Goal: Transaction & Acquisition: Purchase product/service

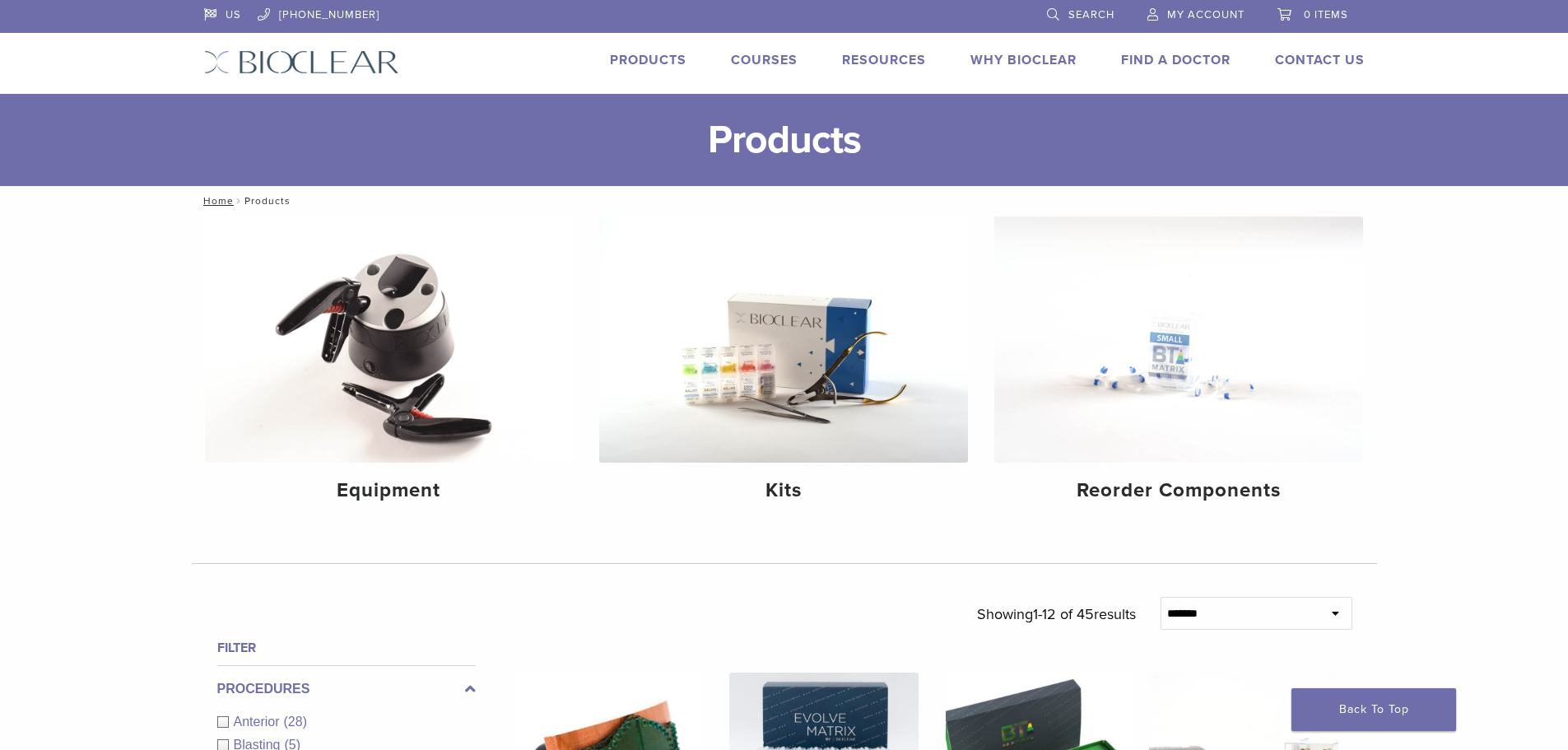
click at [734, 431] on img at bounding box center [783, 339] width 369 height 246
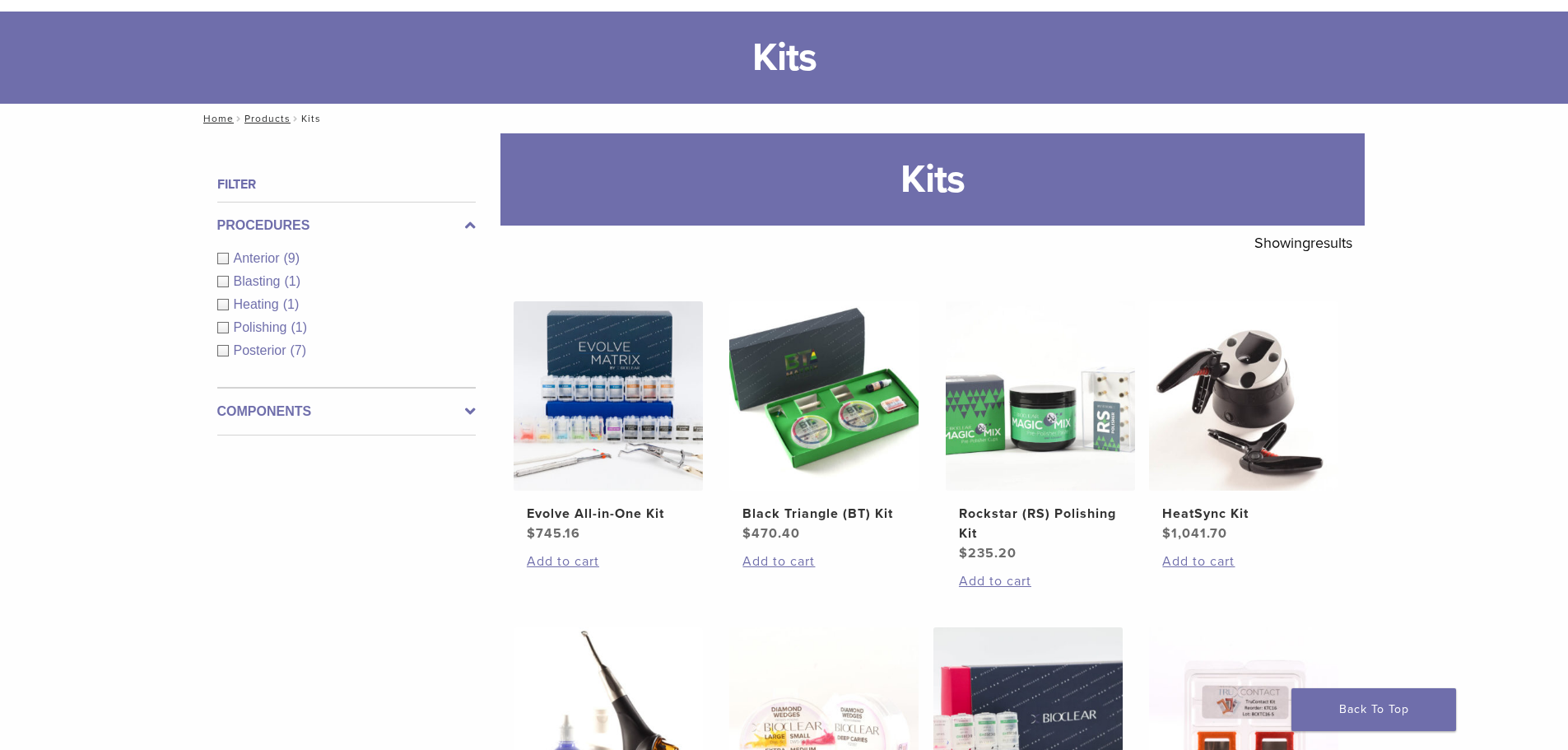
scroll to position [164, 0]
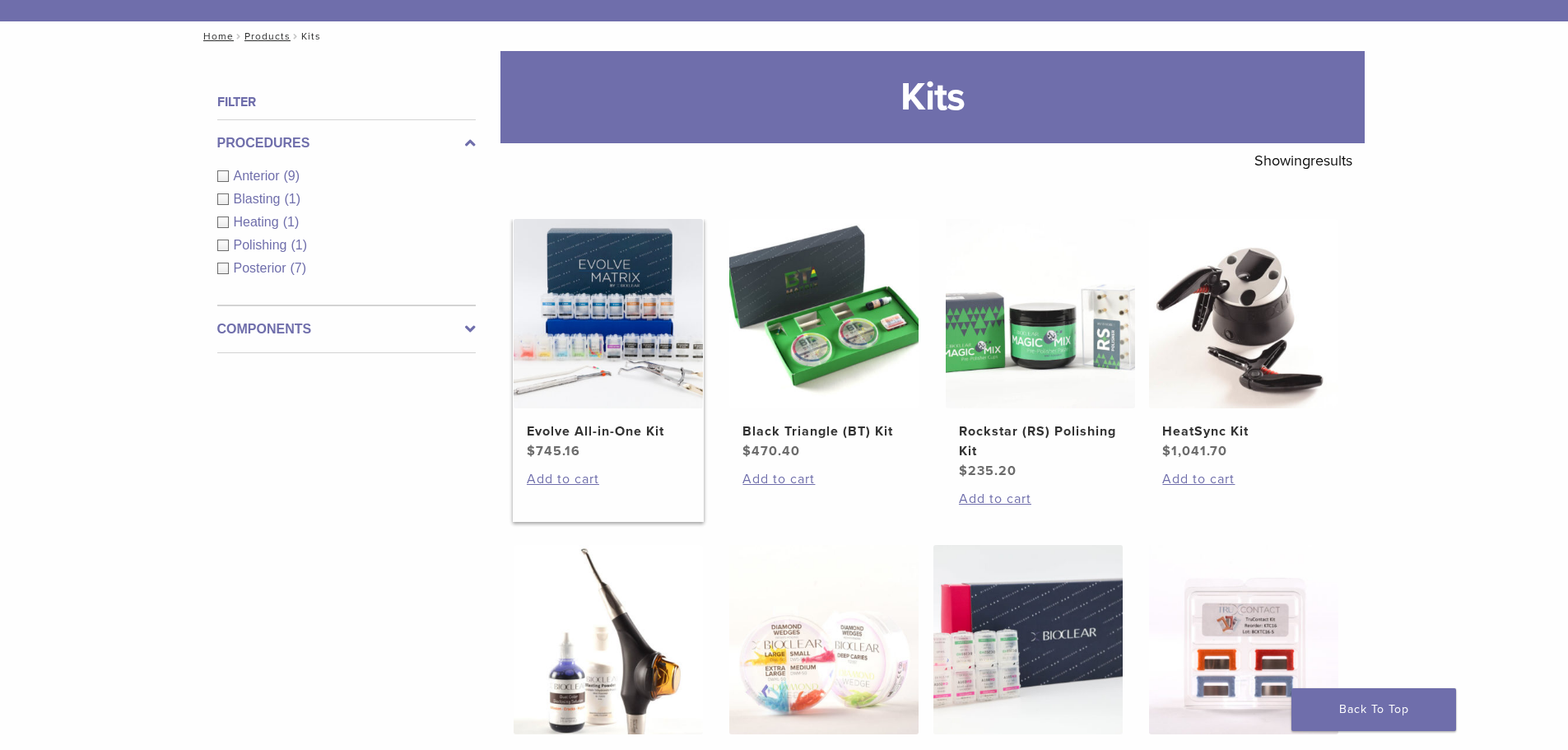
click at [584, 304] on img at bounding box center [608, 314] width 189 height 189
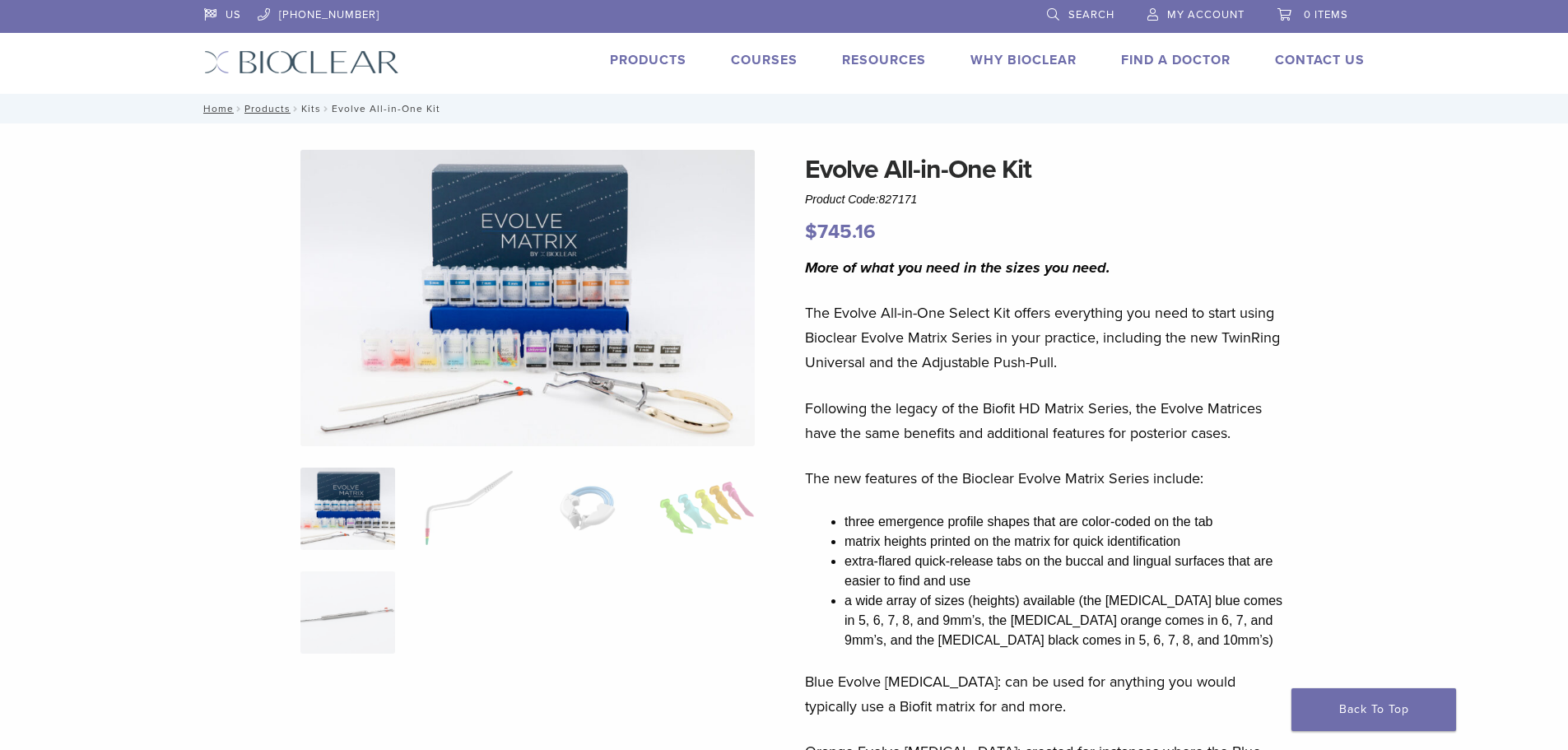
click at [313, 104] on link "Kits" at bounding box center [311, 109] width 20 height 12
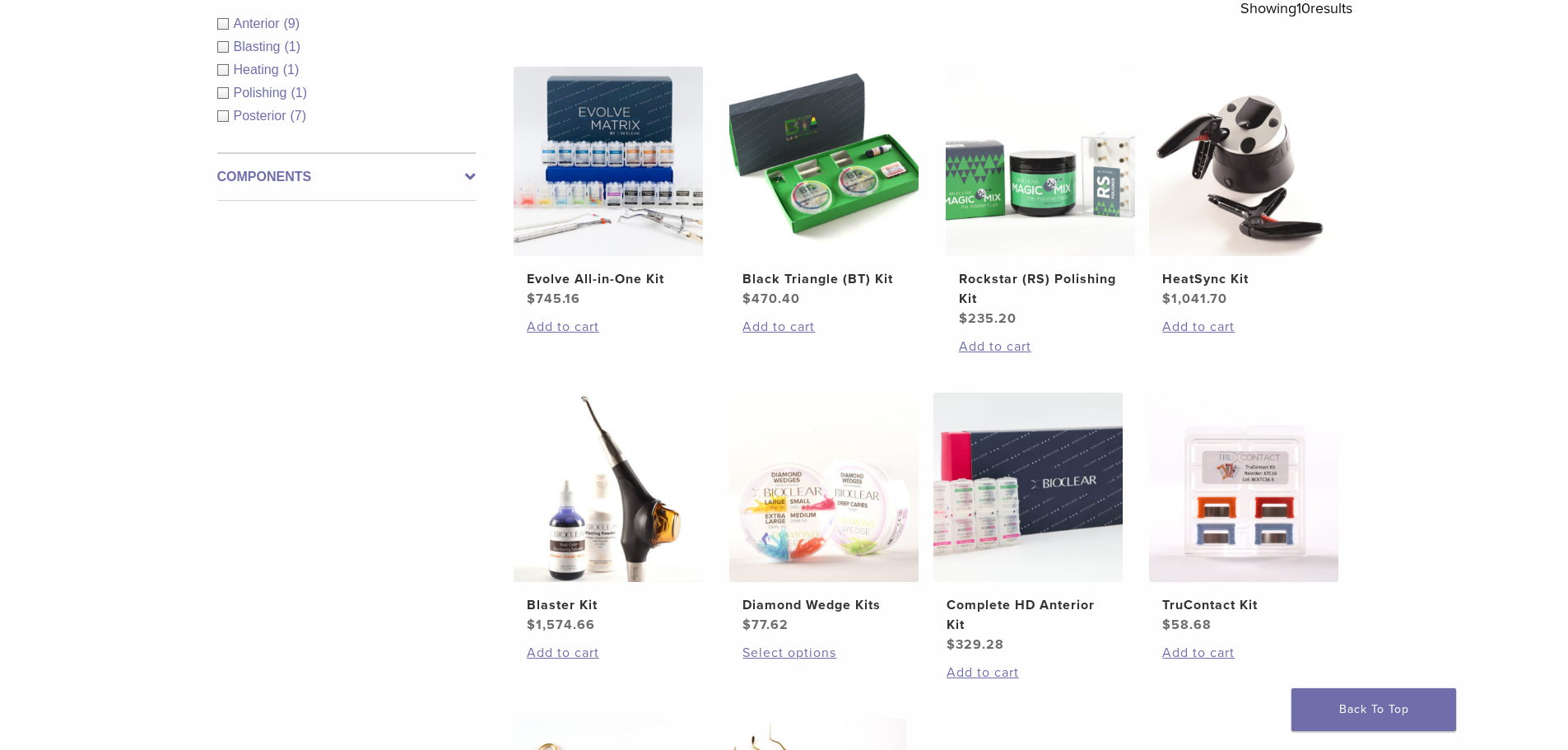
scroll to position [329, 0]
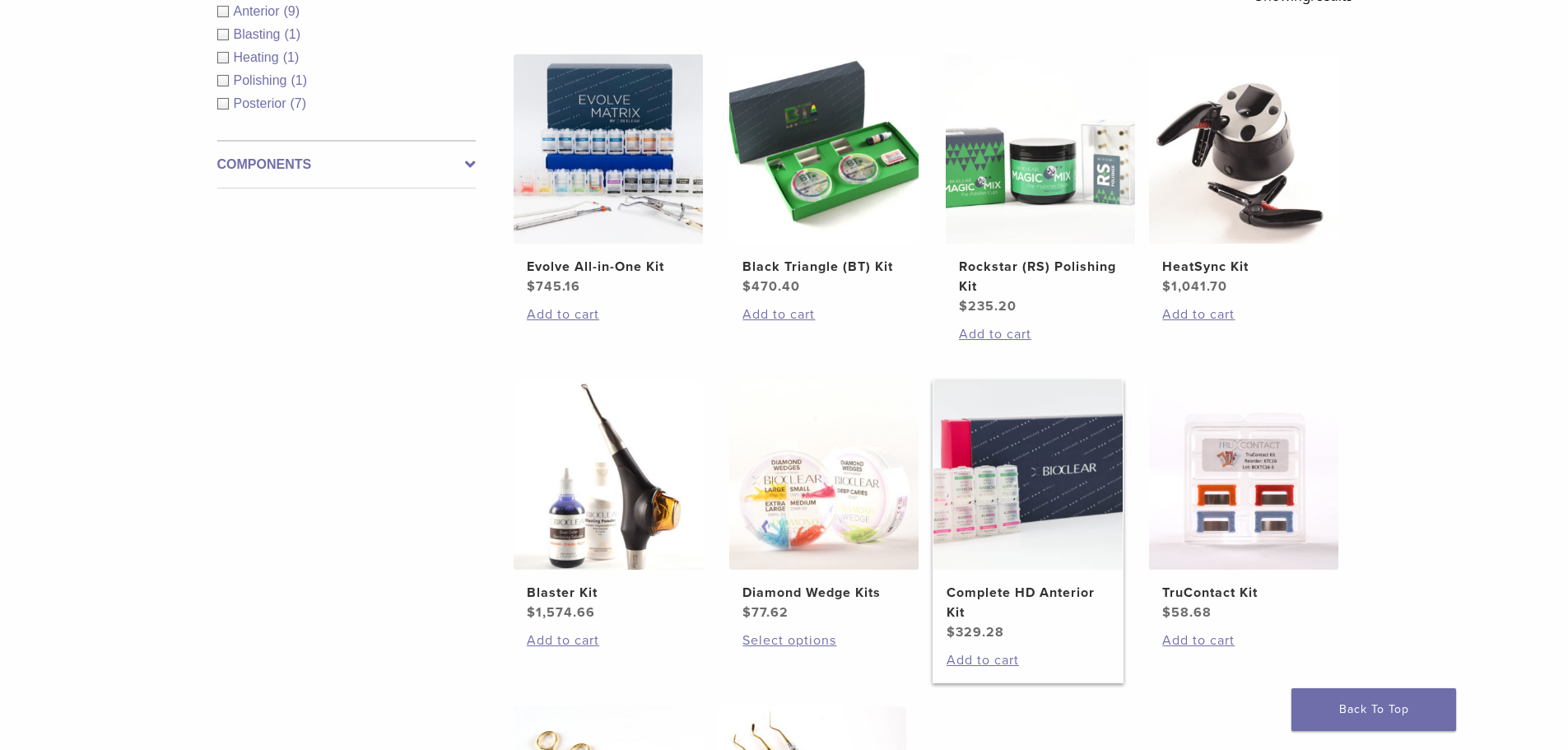
click at [1007, 517] on img at bounding box center [1028, 475] width 189 height 189
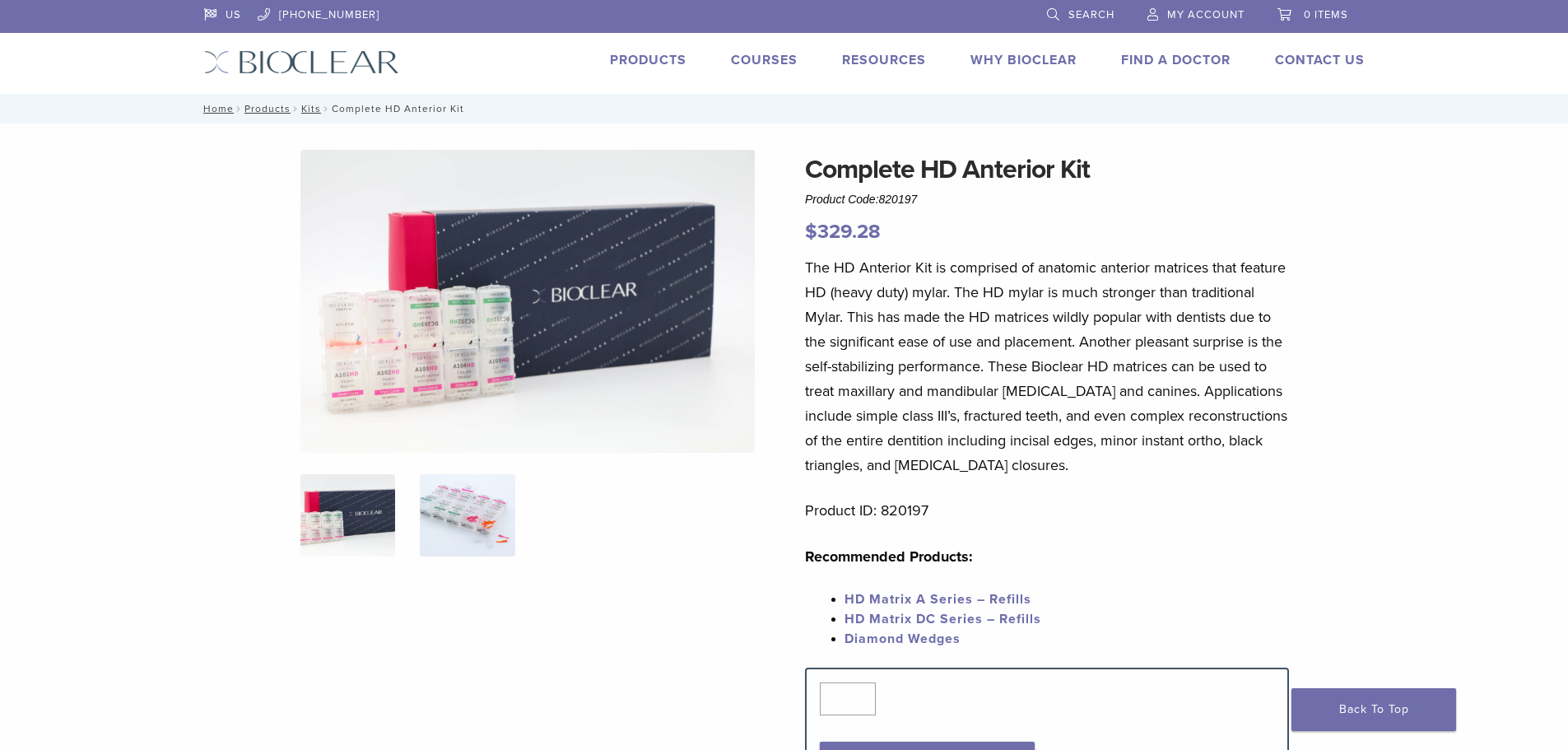
click at [468, 538] on img at bounding box center [467, 516] width 95 height 83
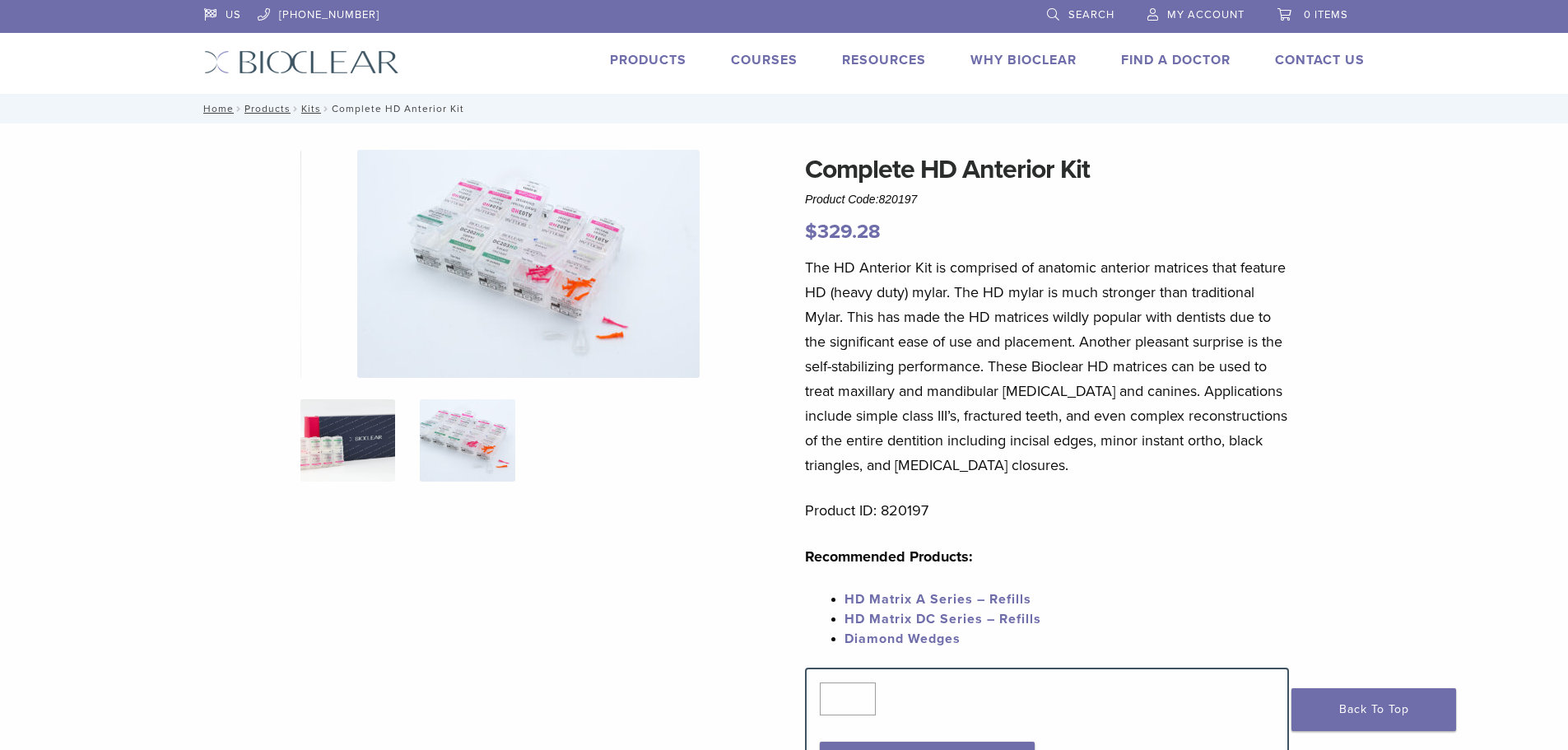
click at [357, 430] on img at bounding box center [347, 441] width 95 height 83
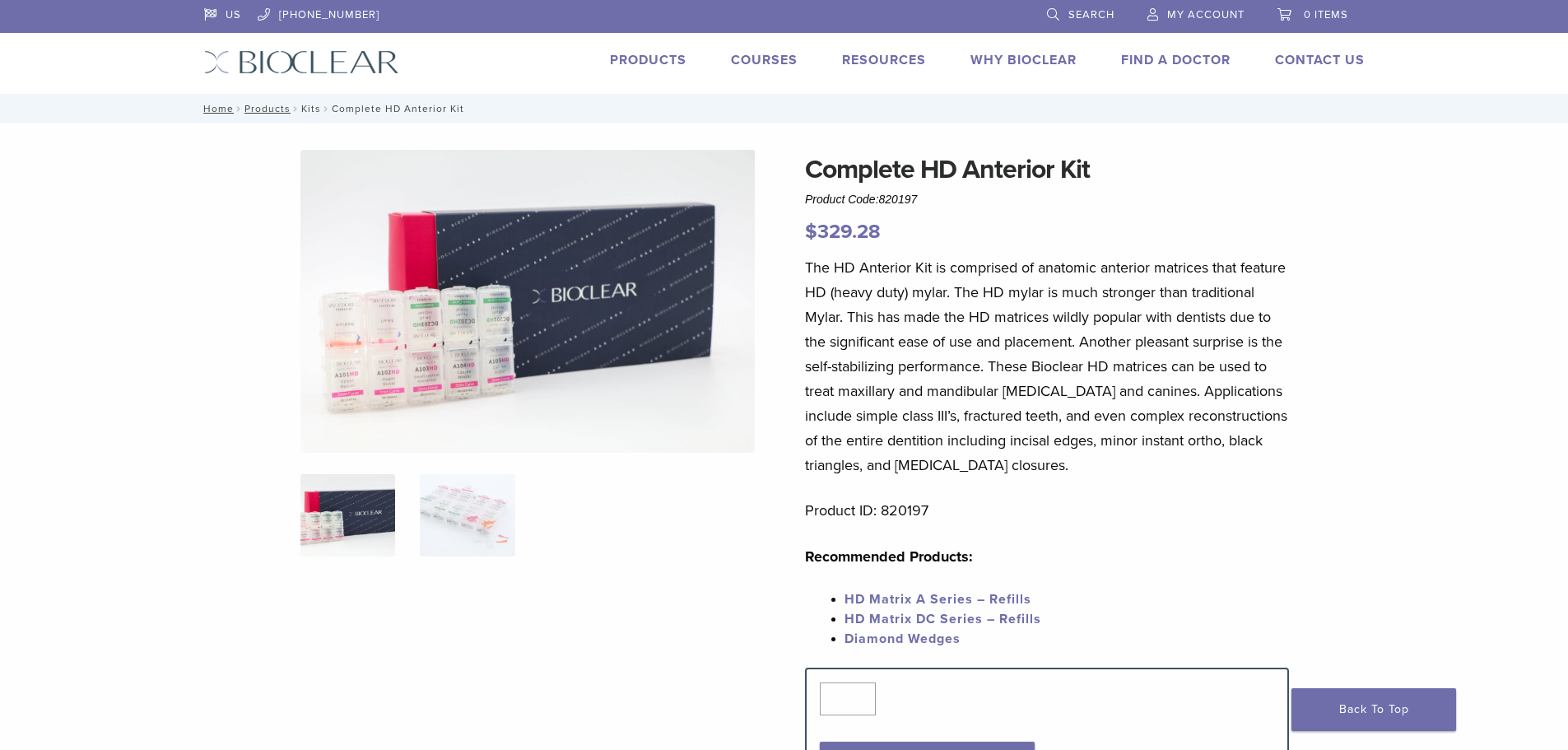
click at [306, 110] on link "Kits" at bounding box center [311, 109] width 20 height 12
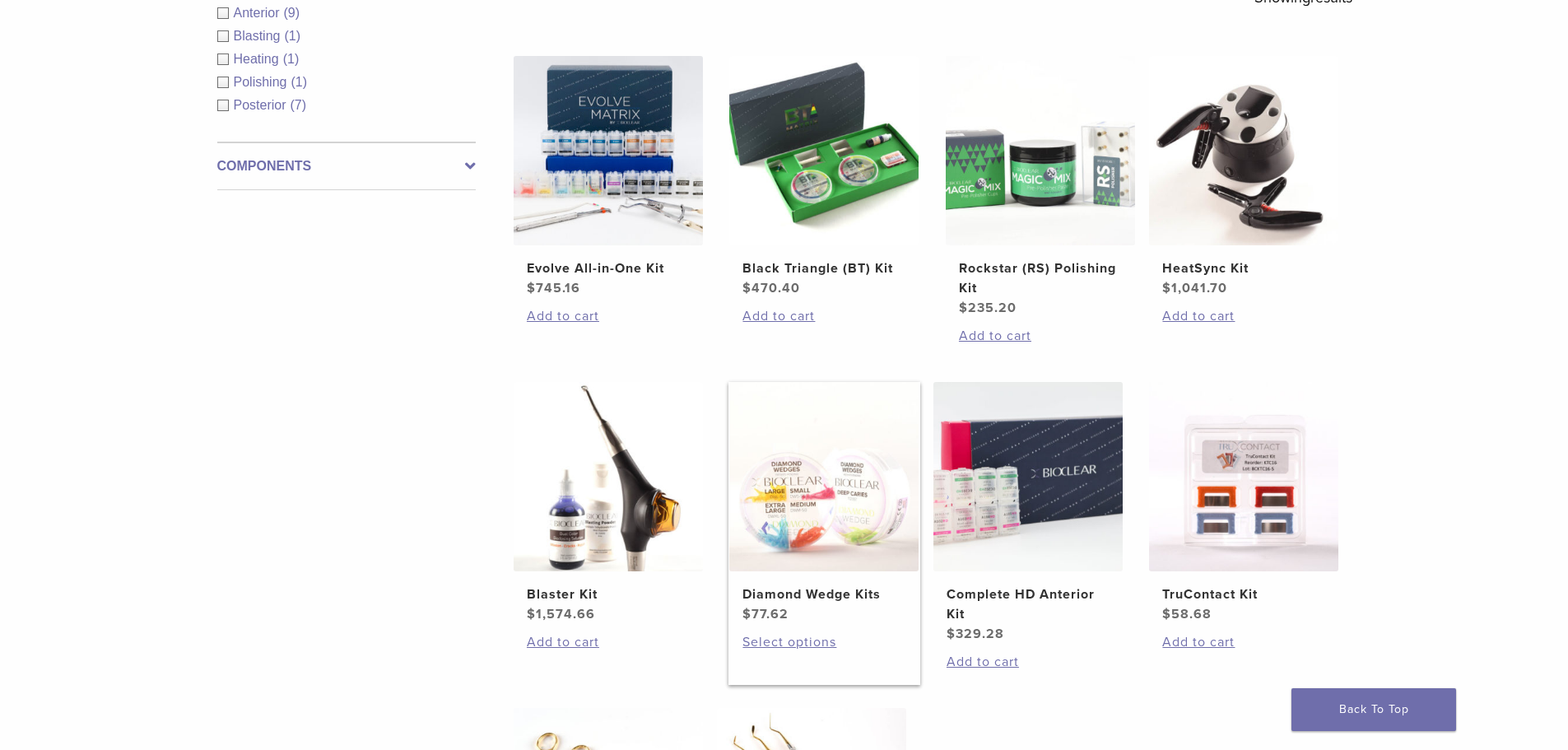
scroll to position [329, 0]
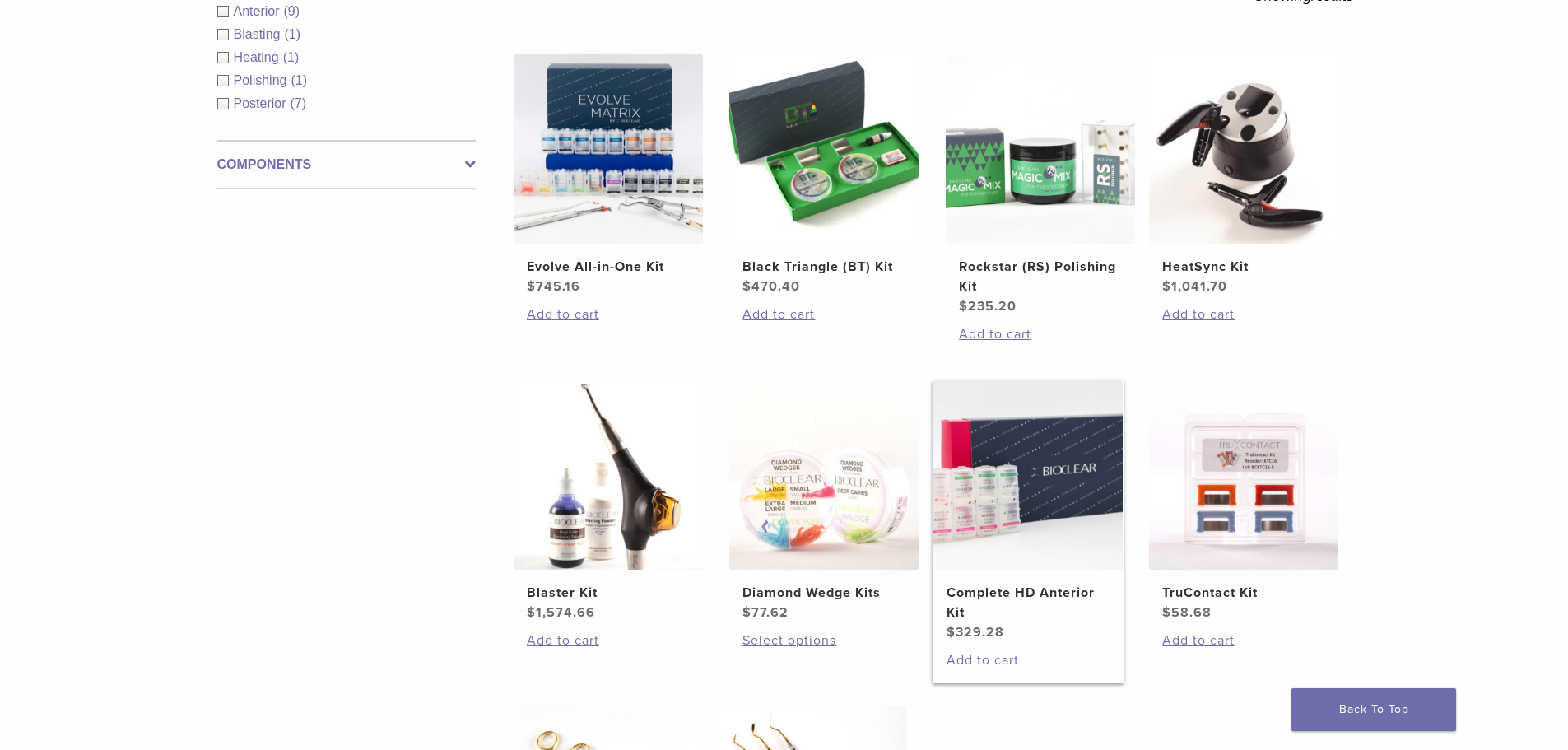
click at [985, 659] on link "Add to cart" at bounding box center [1027, 660] width 163 height 20
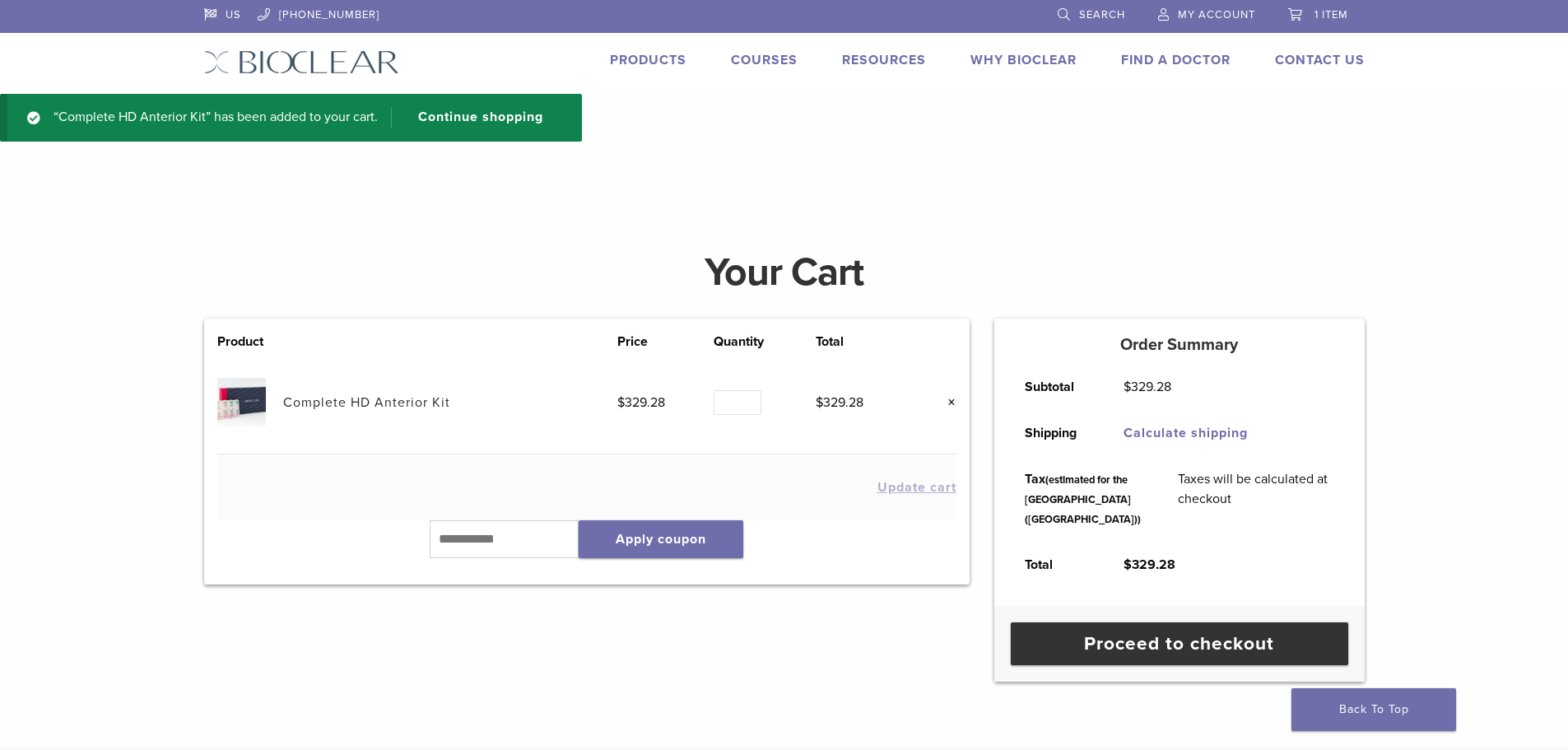
click at [635, 56] on link "Products" at bounding box center [648, 60] width 77 height 16
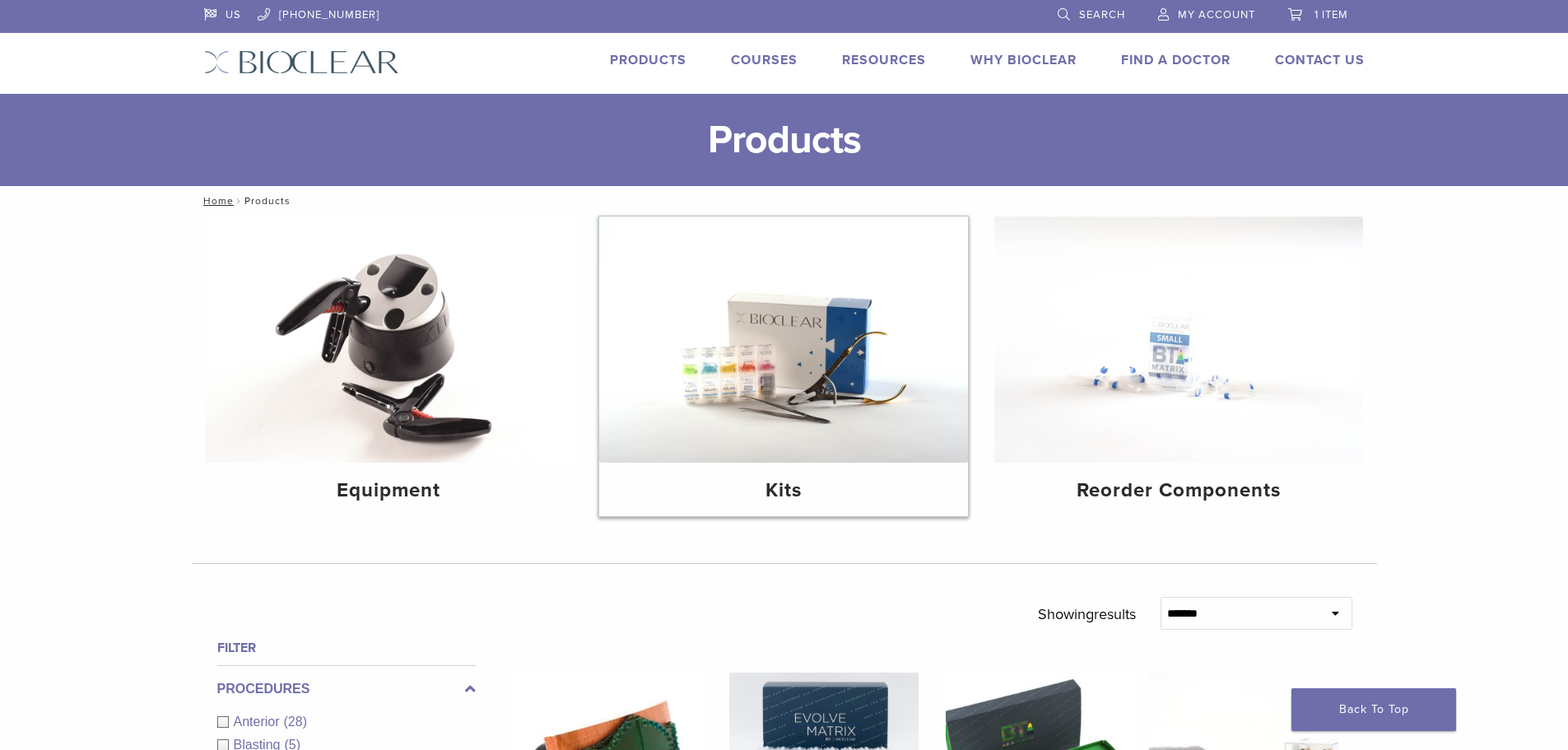
click at [734, 405] on img at bounding box center [783, 339] width 369 height 246
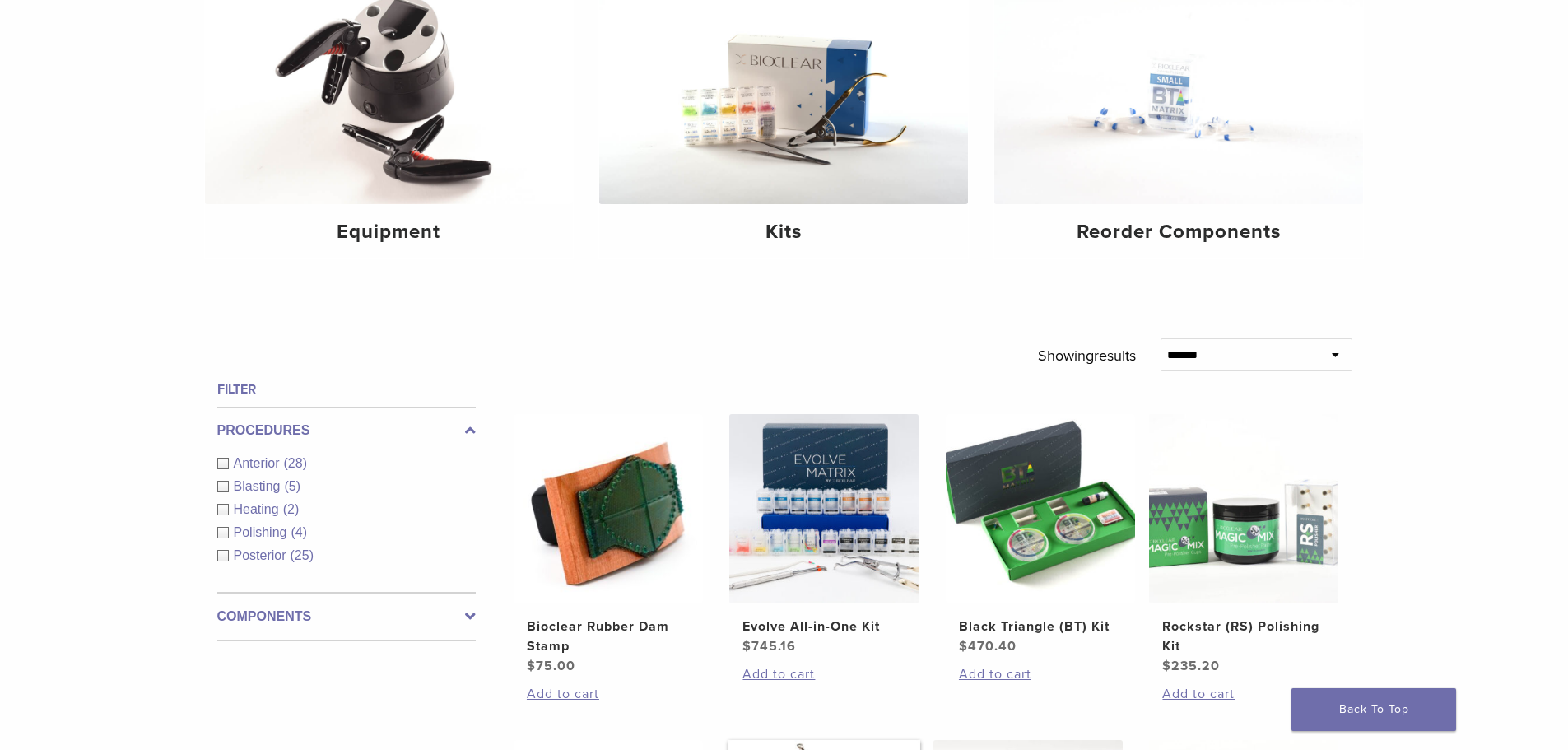
scroll to position [576, 0]
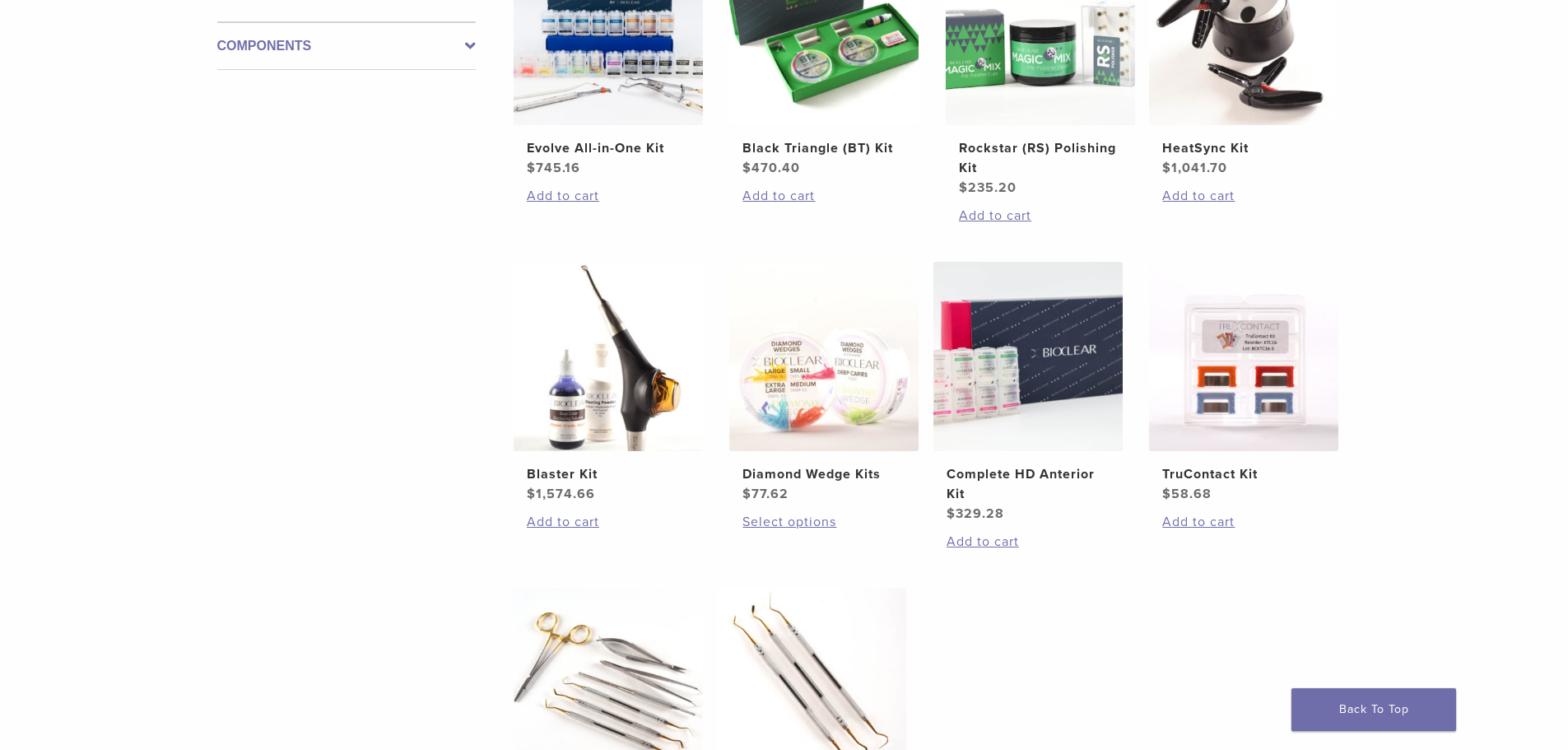
scroll to position [494, 0]
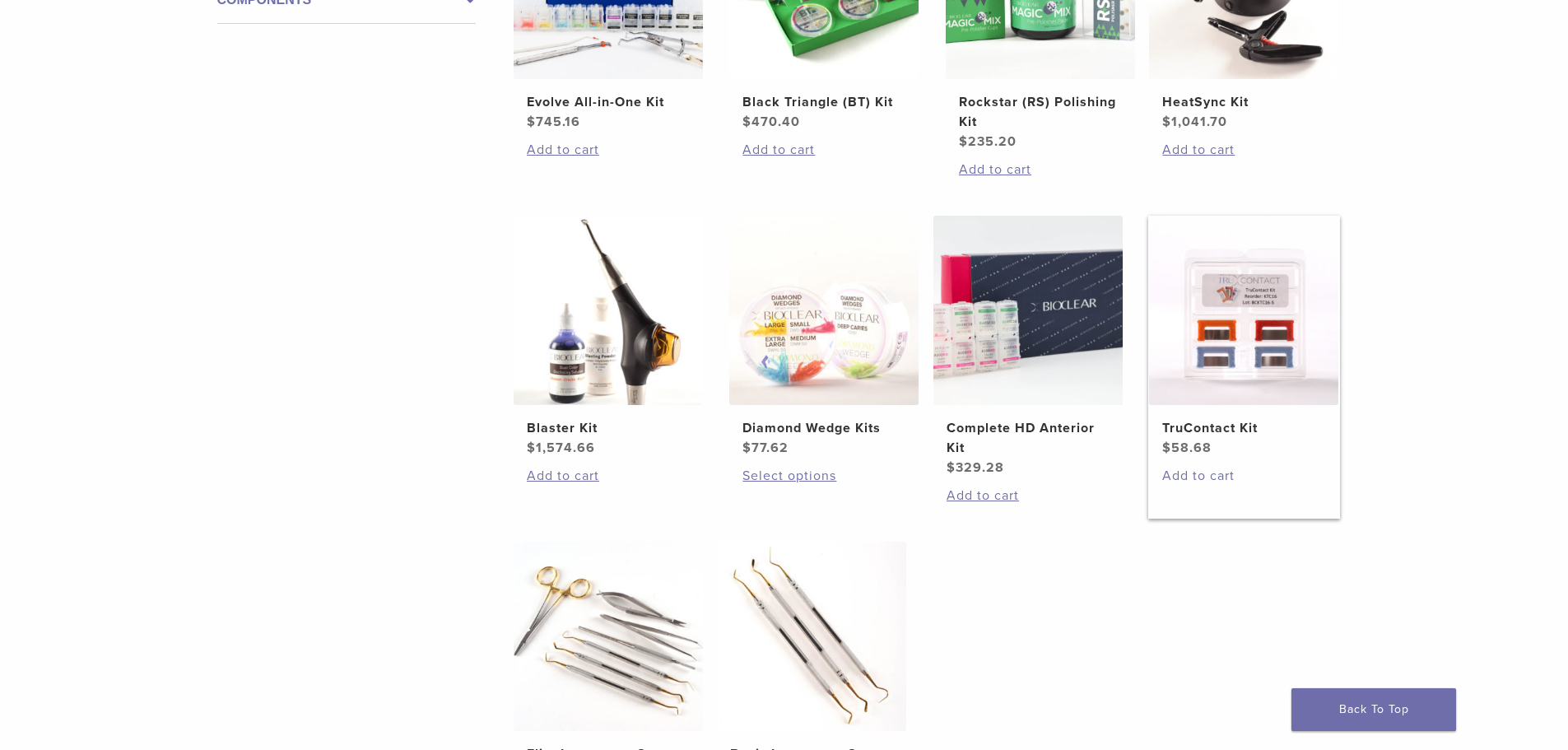
click at [1207, 477] on link "Add to cart" at bounding box center [1243, 476] width 163 height 20
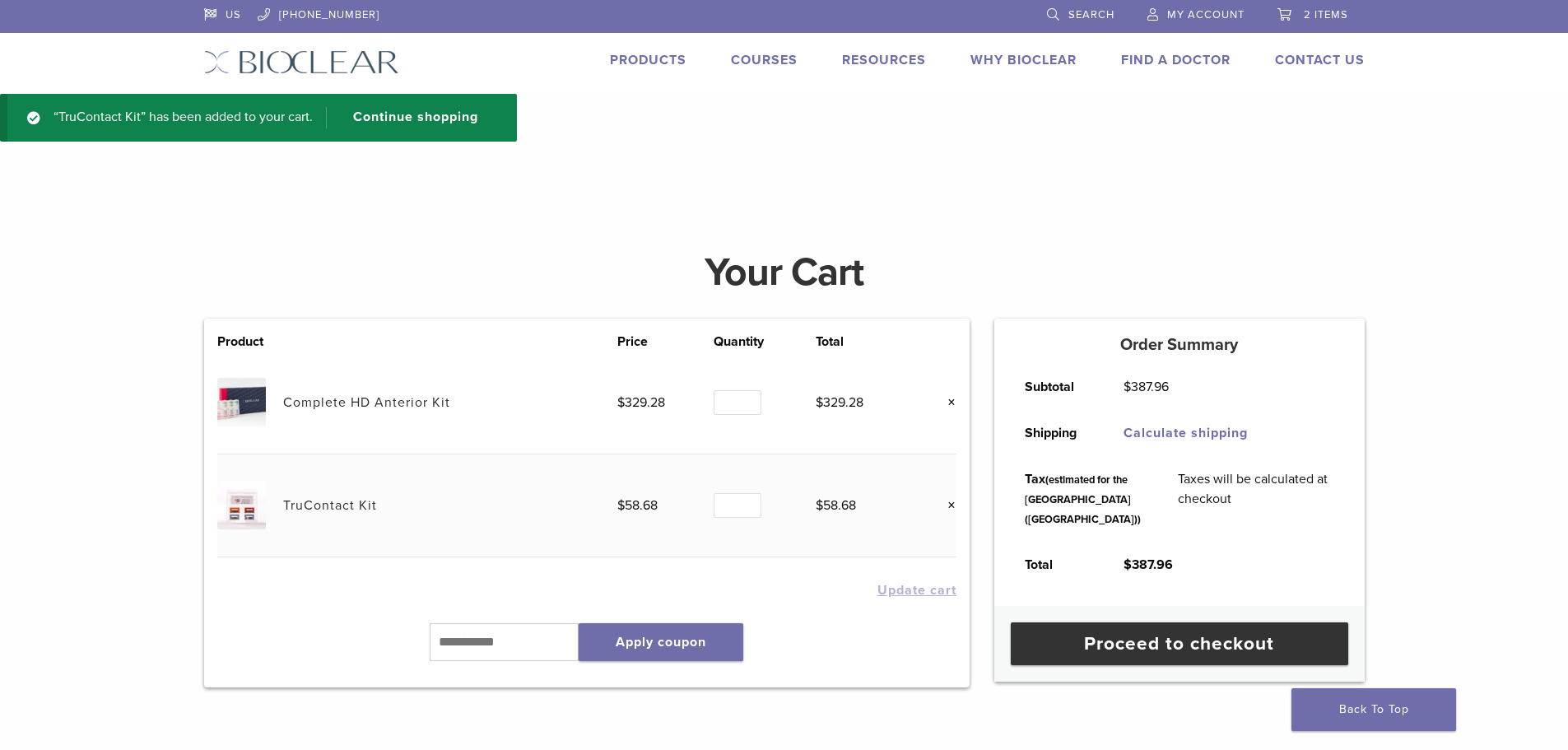
click at [640, 60] on link "Products" at bounding box center [648, 60] width 77 height 16
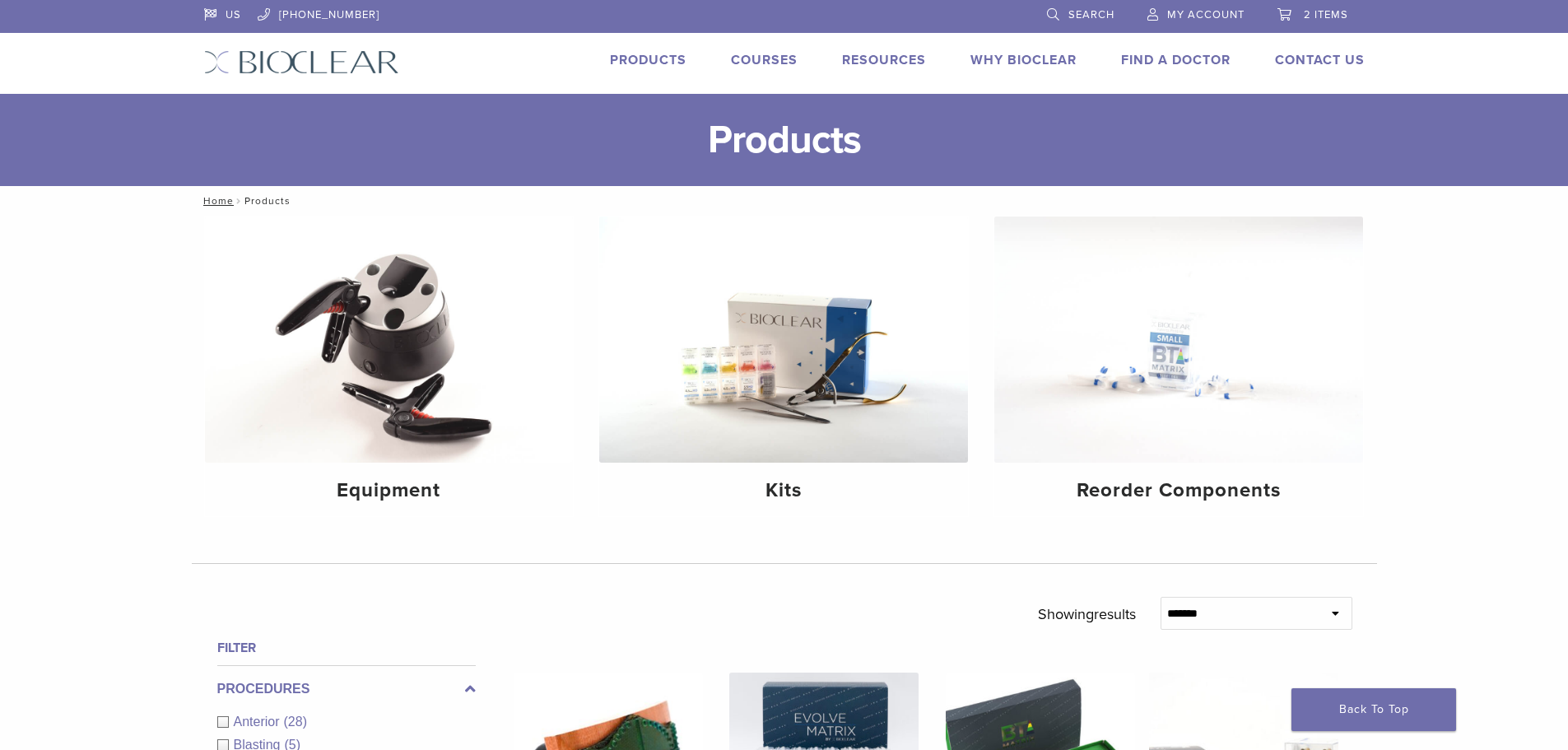
click at [1321, 14] on span "2 items" at bounding box center [1325, 14] width 44 height 13
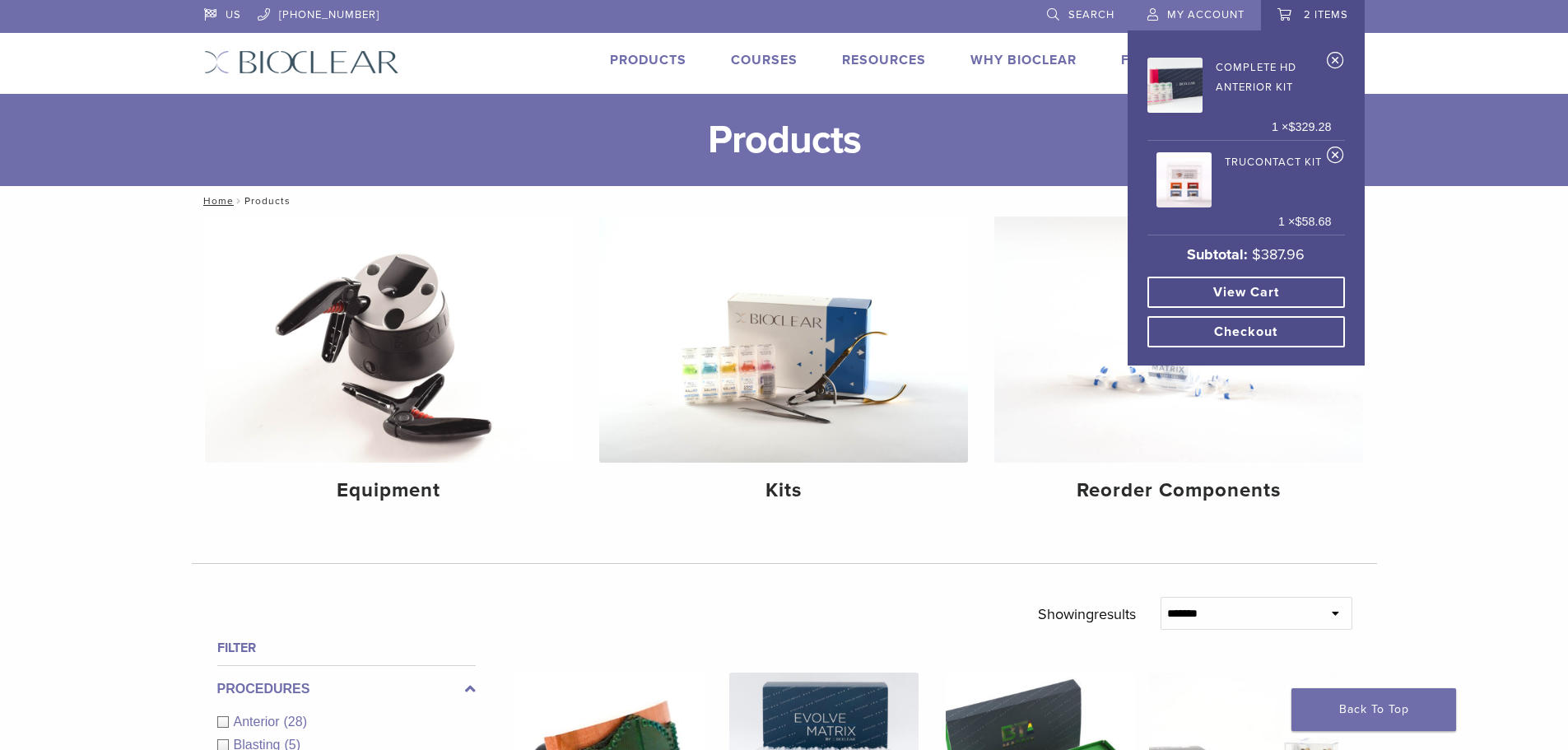
click at [1250, 338] on link "Checkout" at bounding box center [1246, 332] width 198 height 32
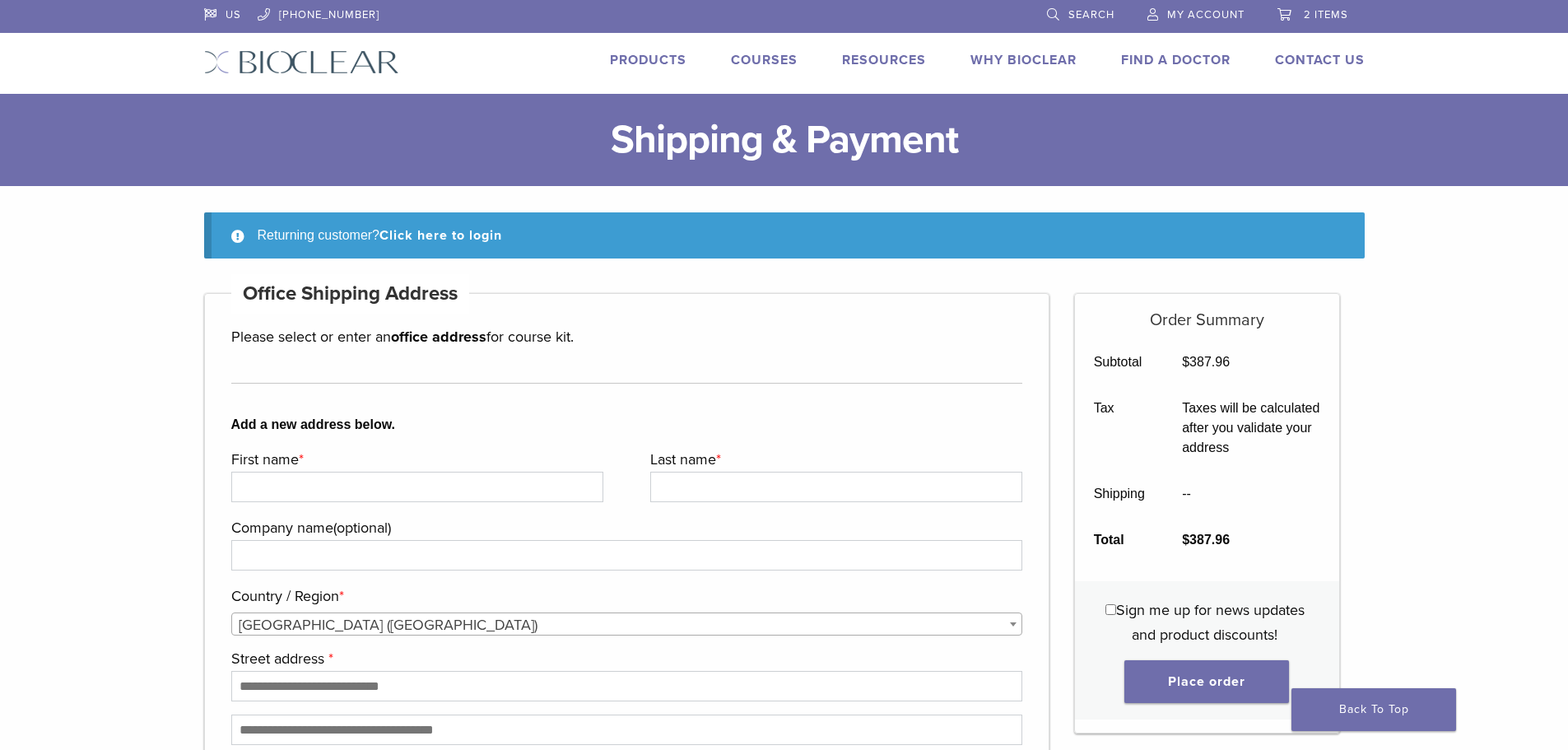
click at [1205, 12] on span "My Account" at bounding box center [1205, 14] width 78 height 13
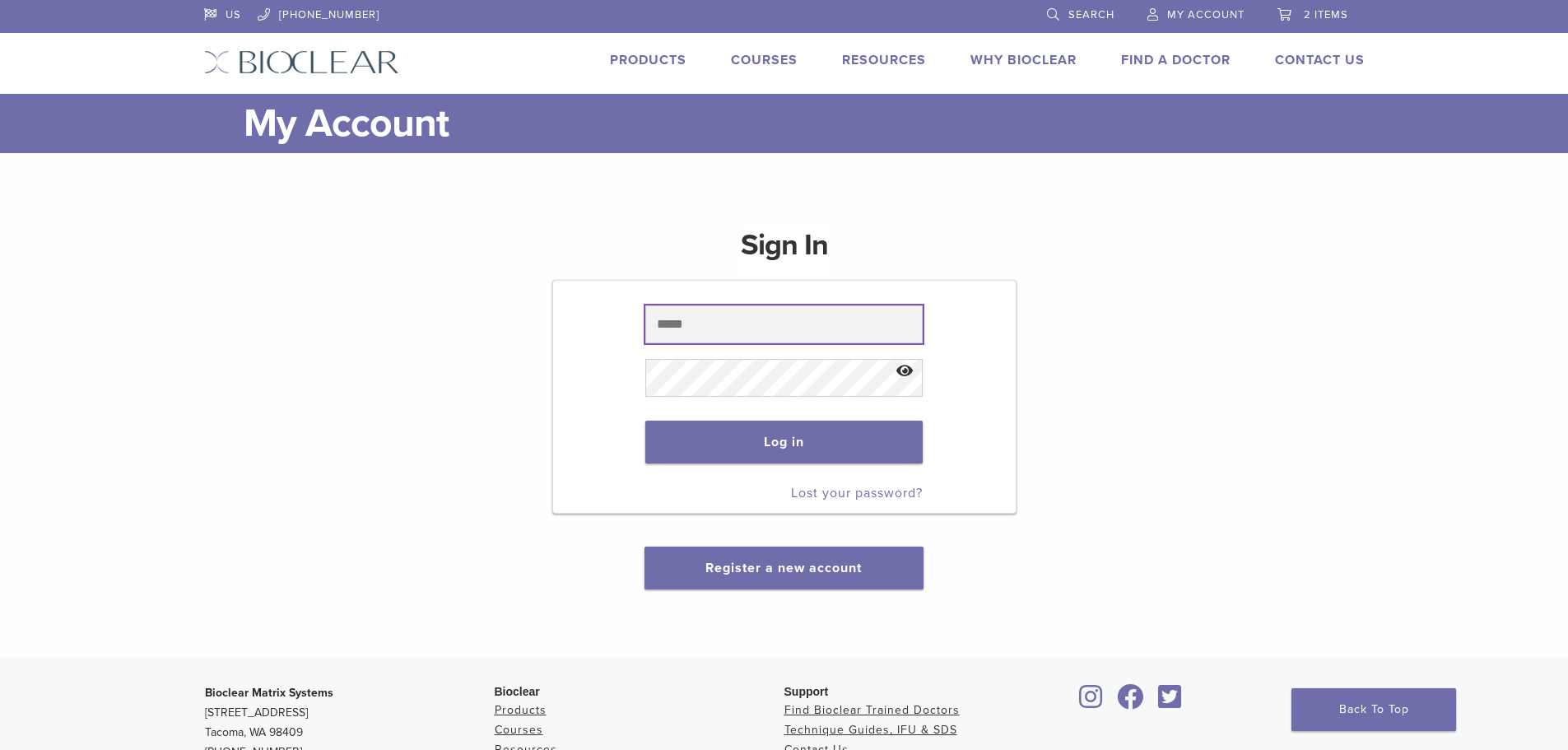
type input "**********"
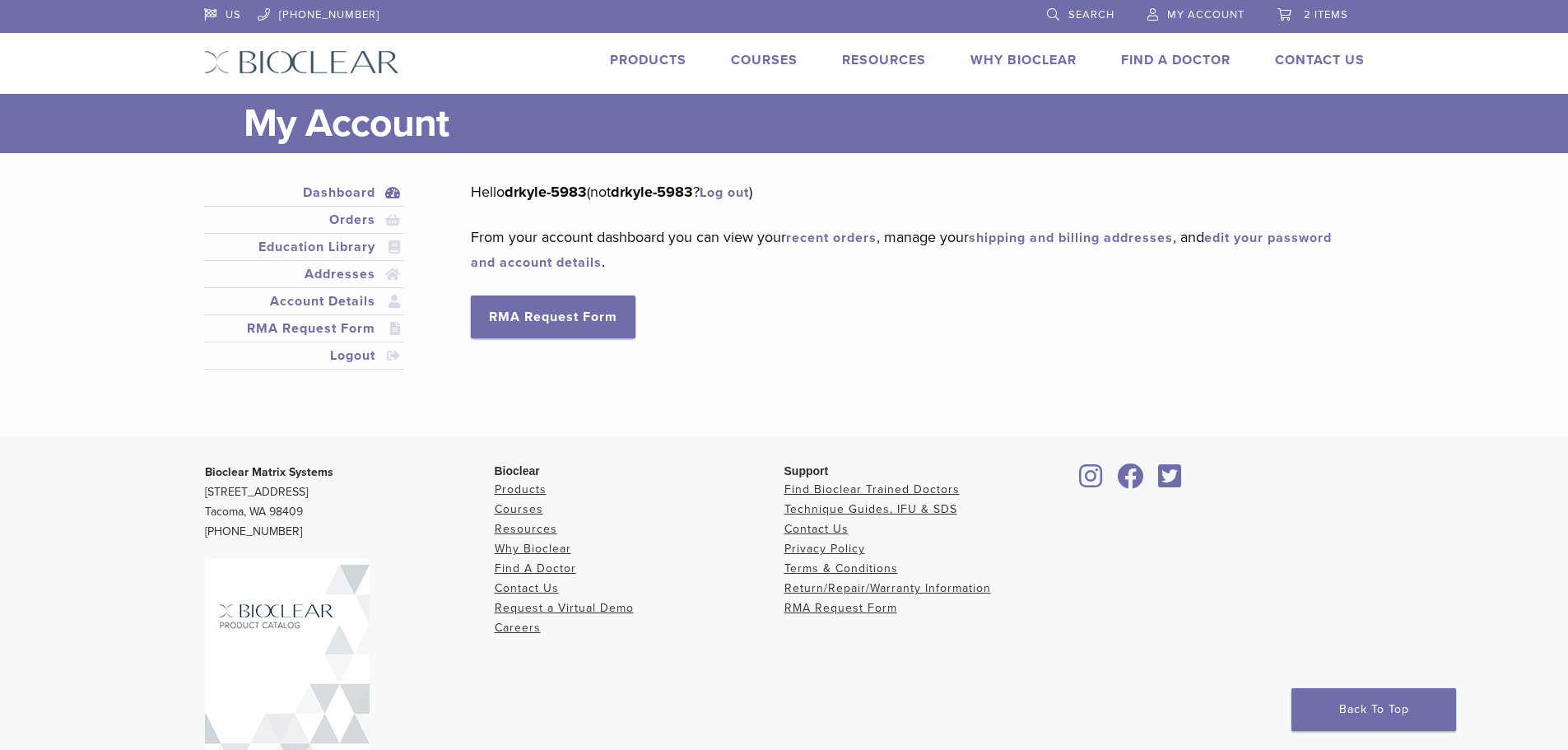
click at [1297, 17] on link "2 items" at bounding box center [1312, 12] width 71 height 25
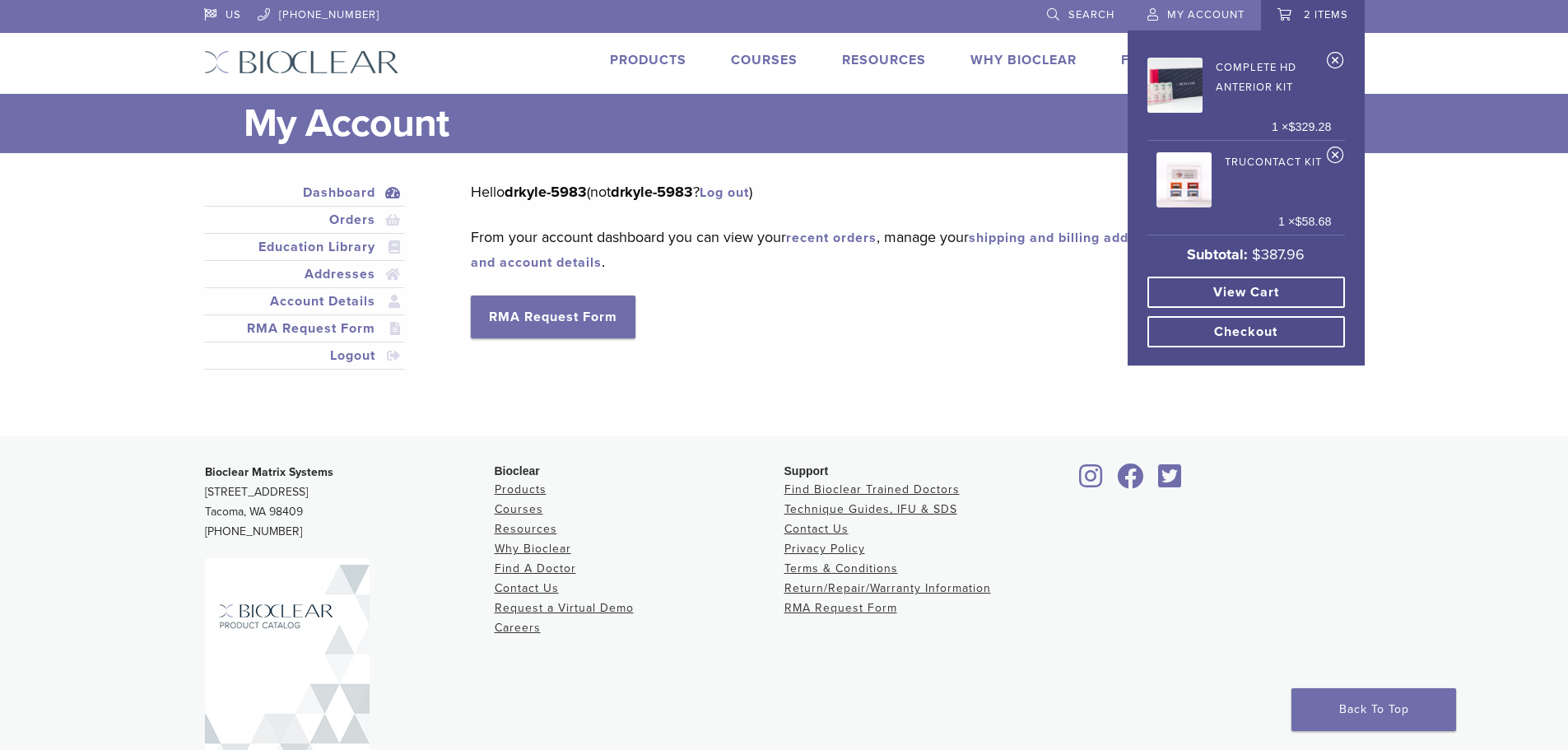
click at [1241, 329] on link "Checkout" at bounding box center [1246, 332] width 198 height 32
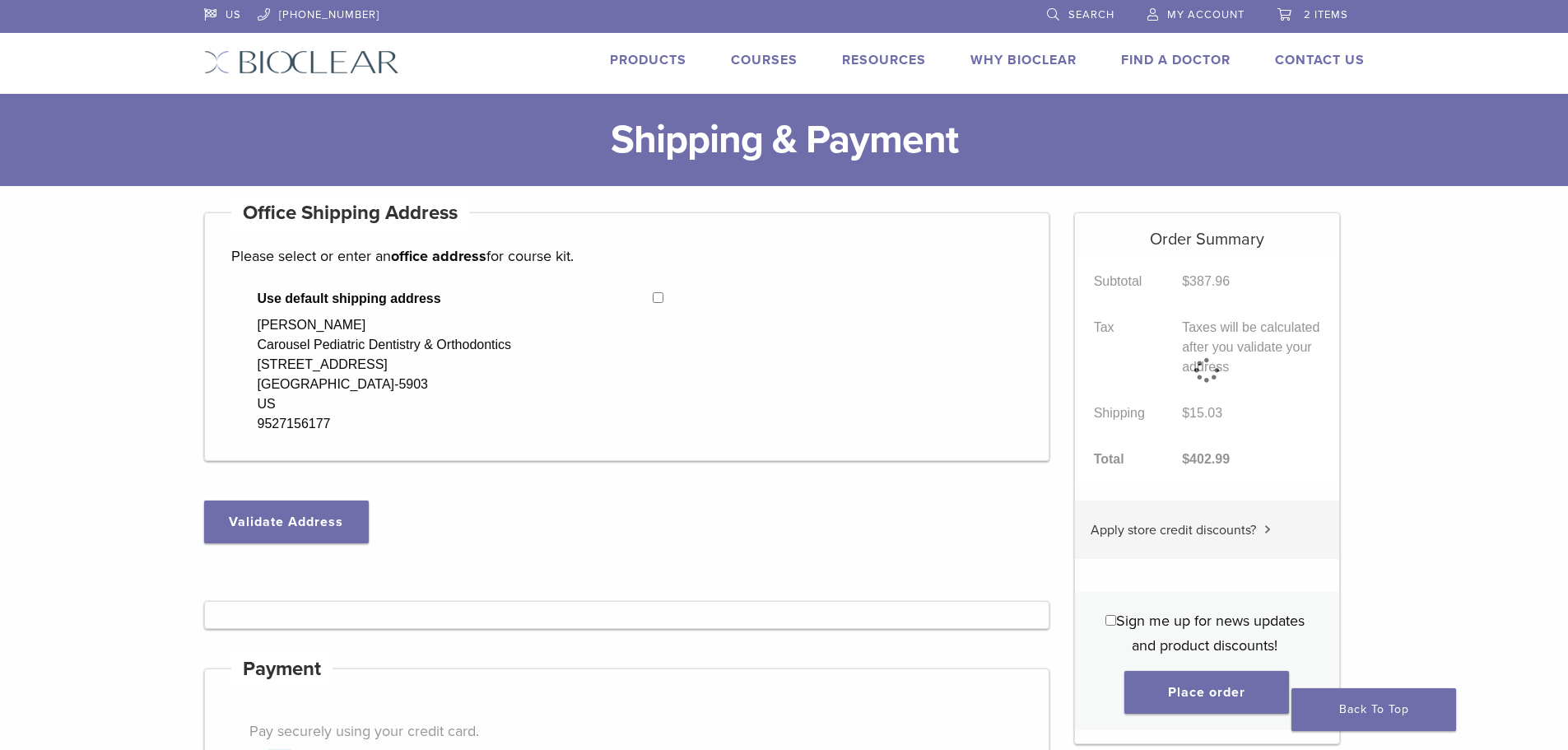
select select "**"
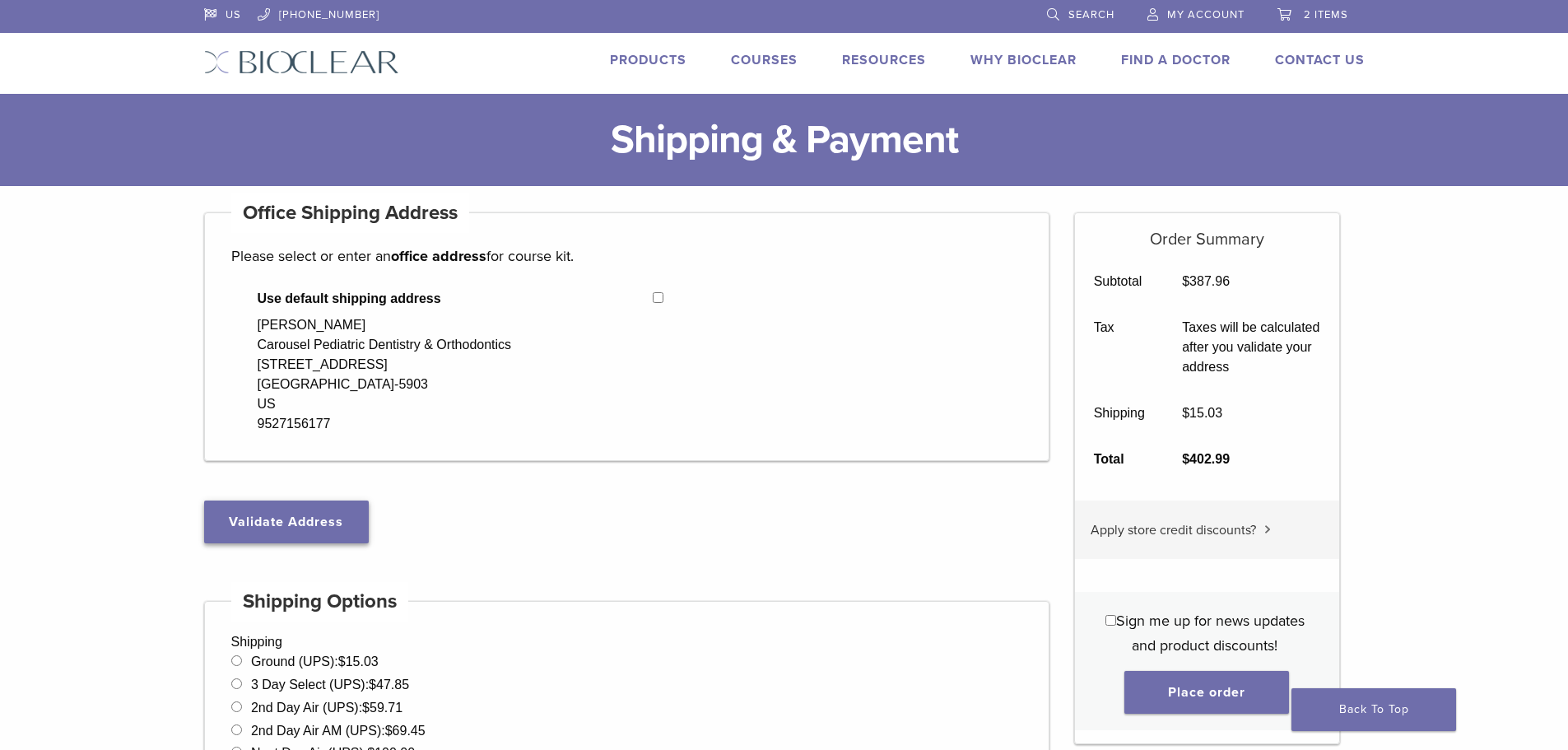
click at [267, 529] on button "Validate Address" at bounding box center [286, 522] width 164 height 43
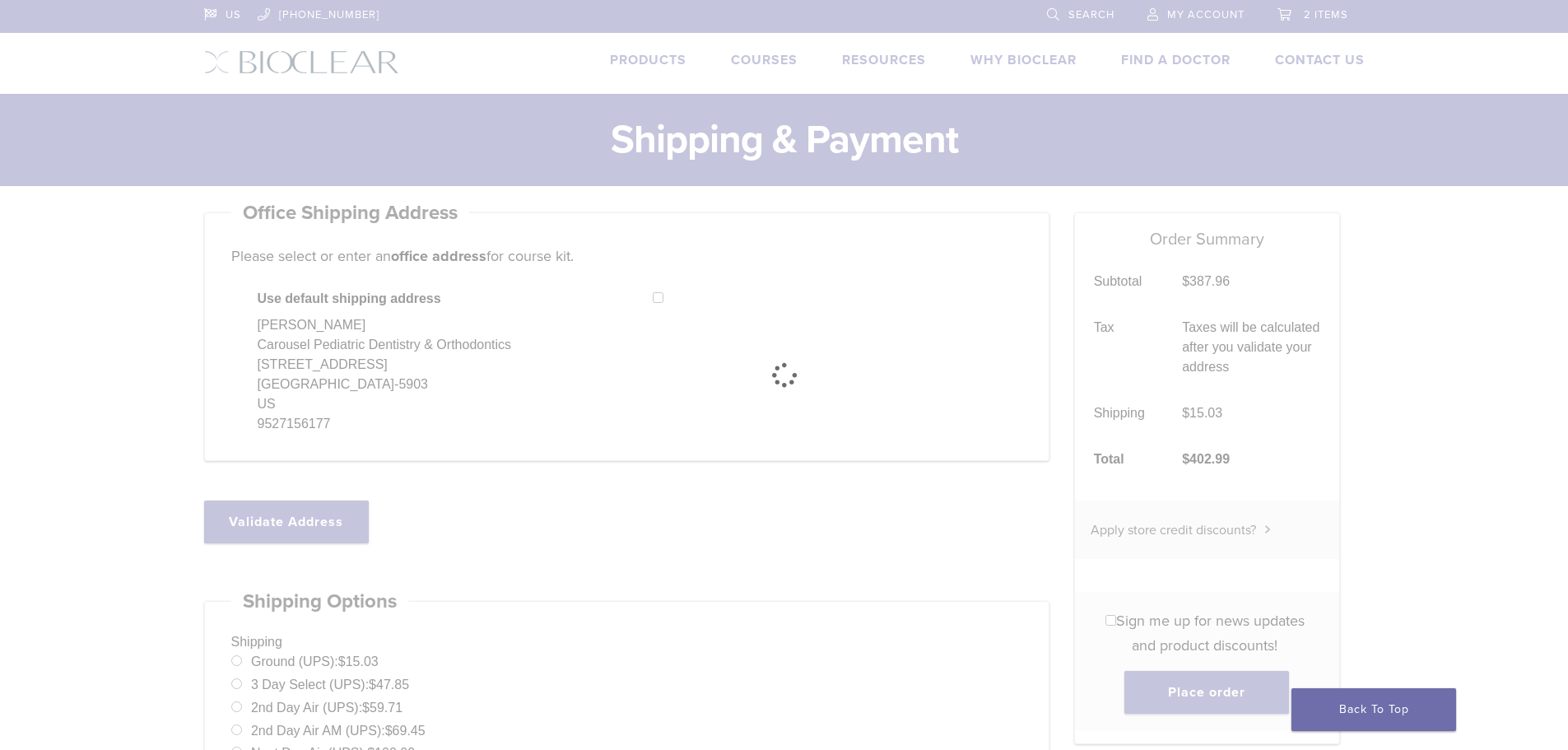
select select "**"
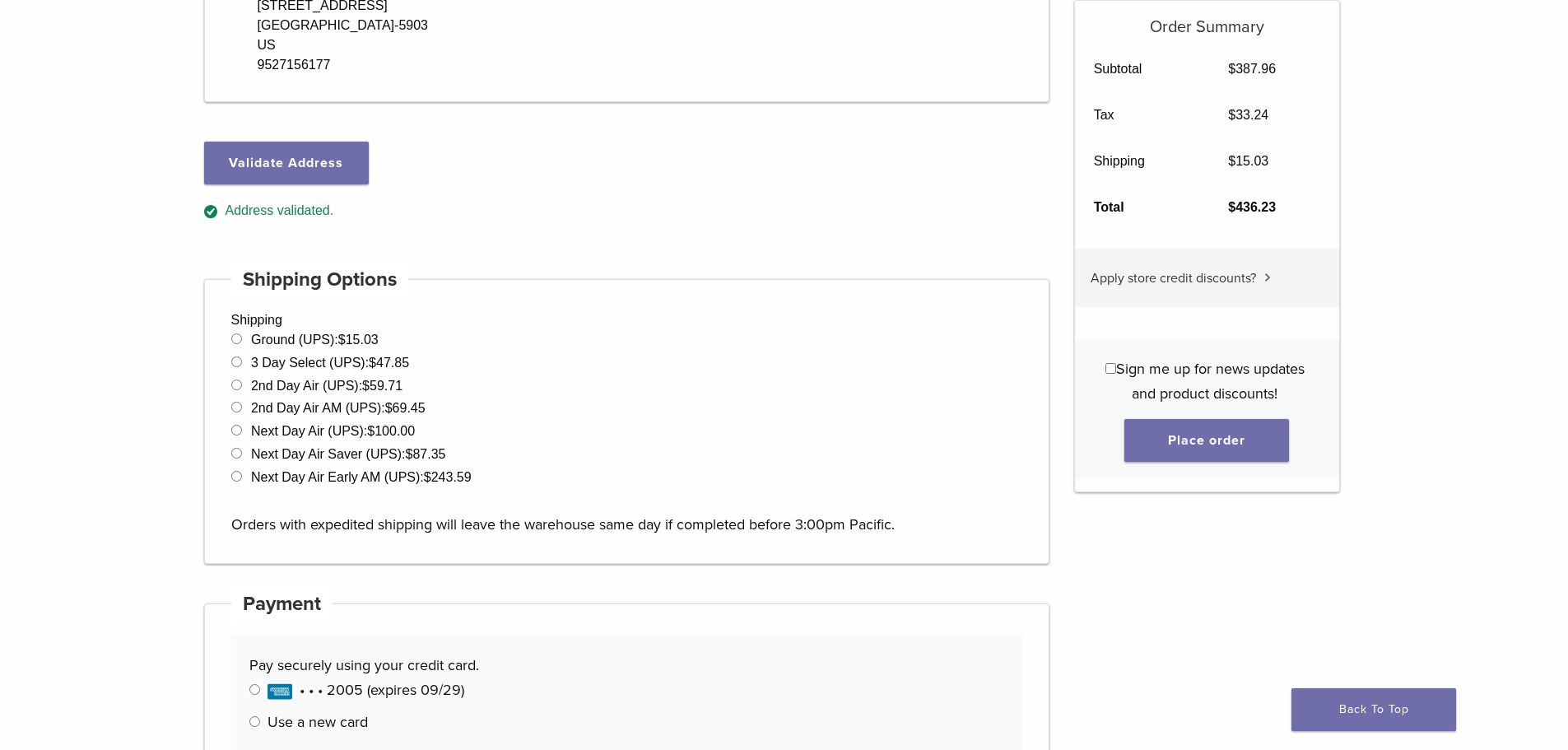
scroll to position [412, 0]
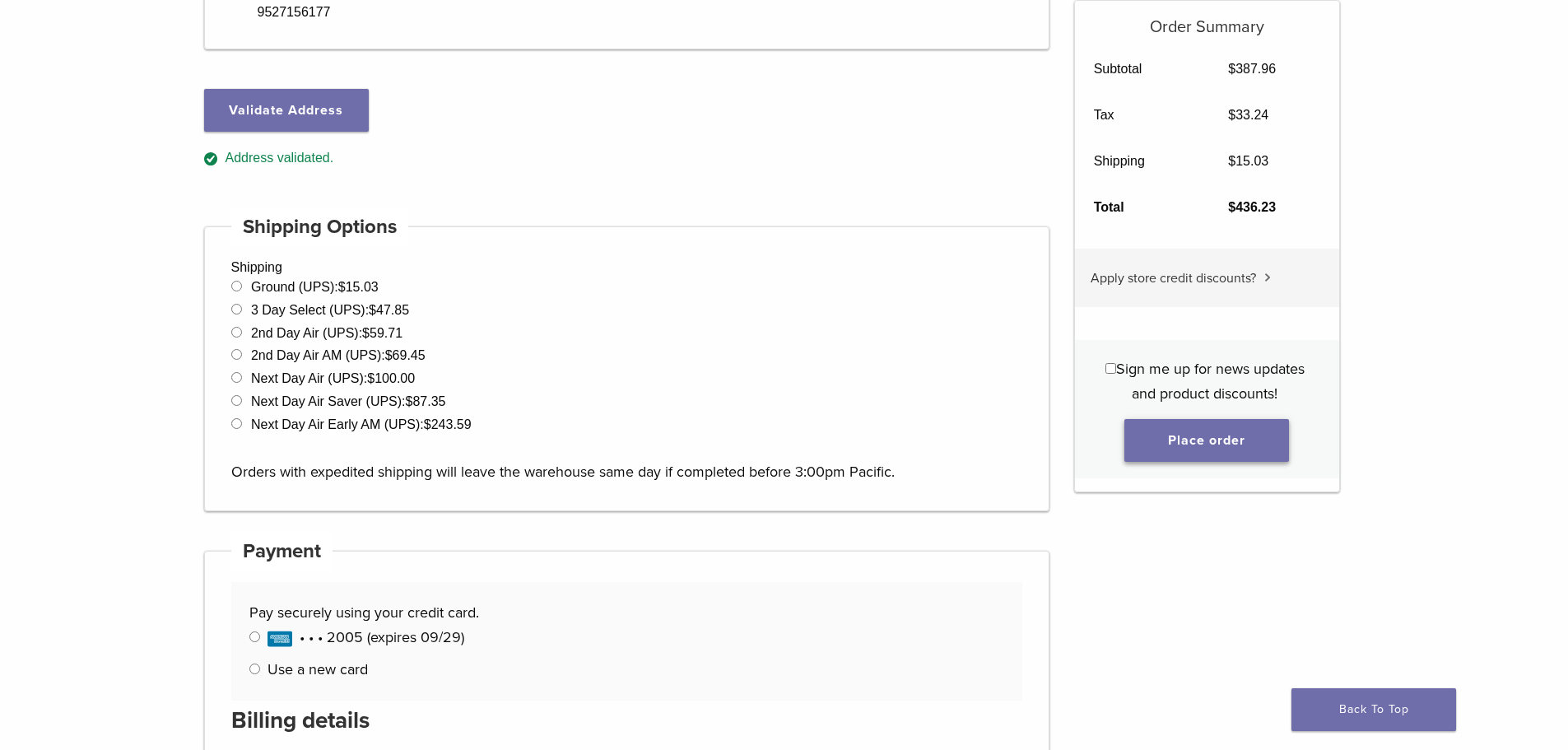
click at [1264, 439] on button "Place order" at bounding box center [1206, 441] width 164 height 43
